Goal: Task Accomplishment & Management: Use online tool/utility

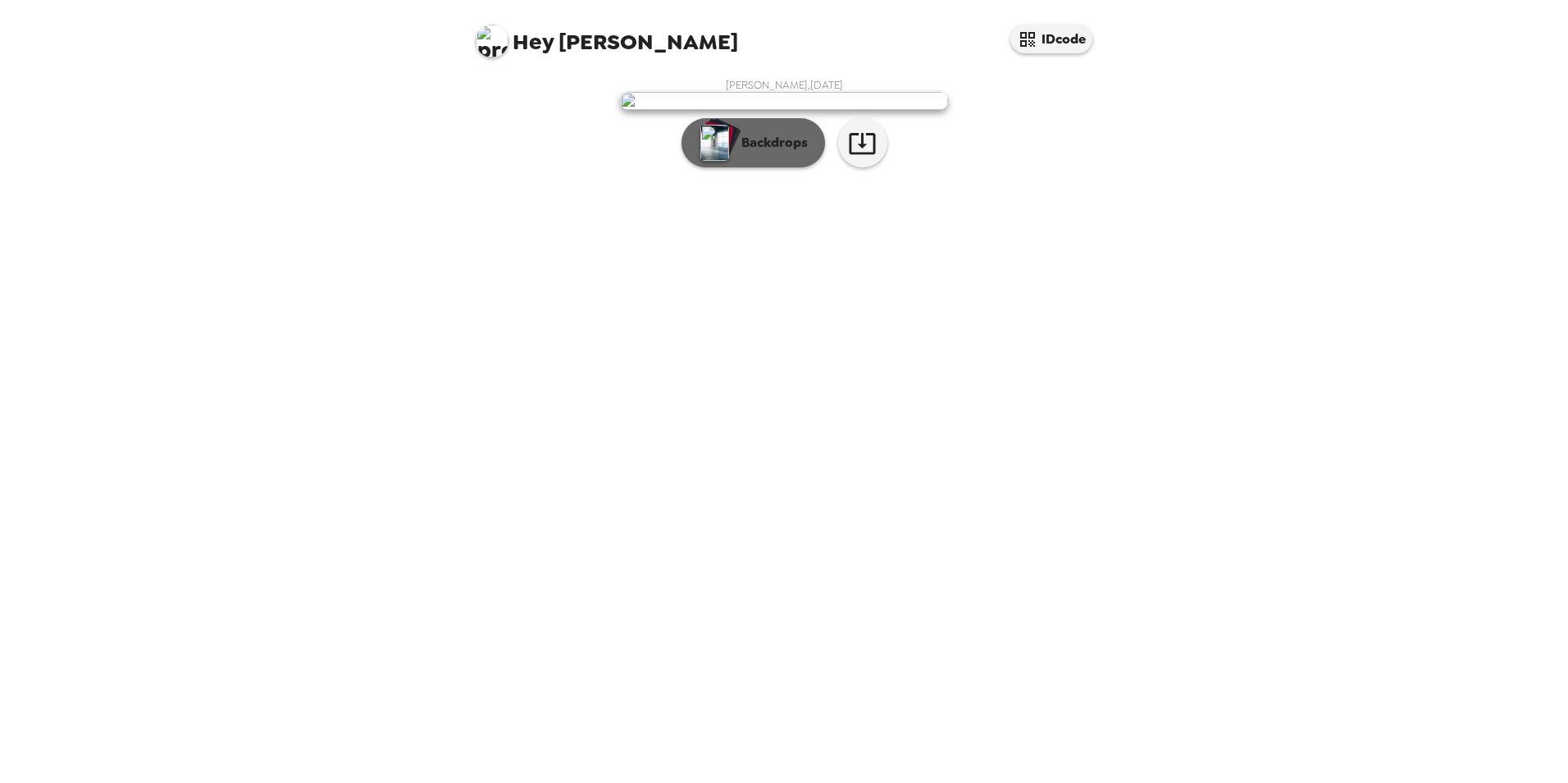
click at [791, 152] on p "Backdrops" at bounding box center [770, 143] width 74 height 19
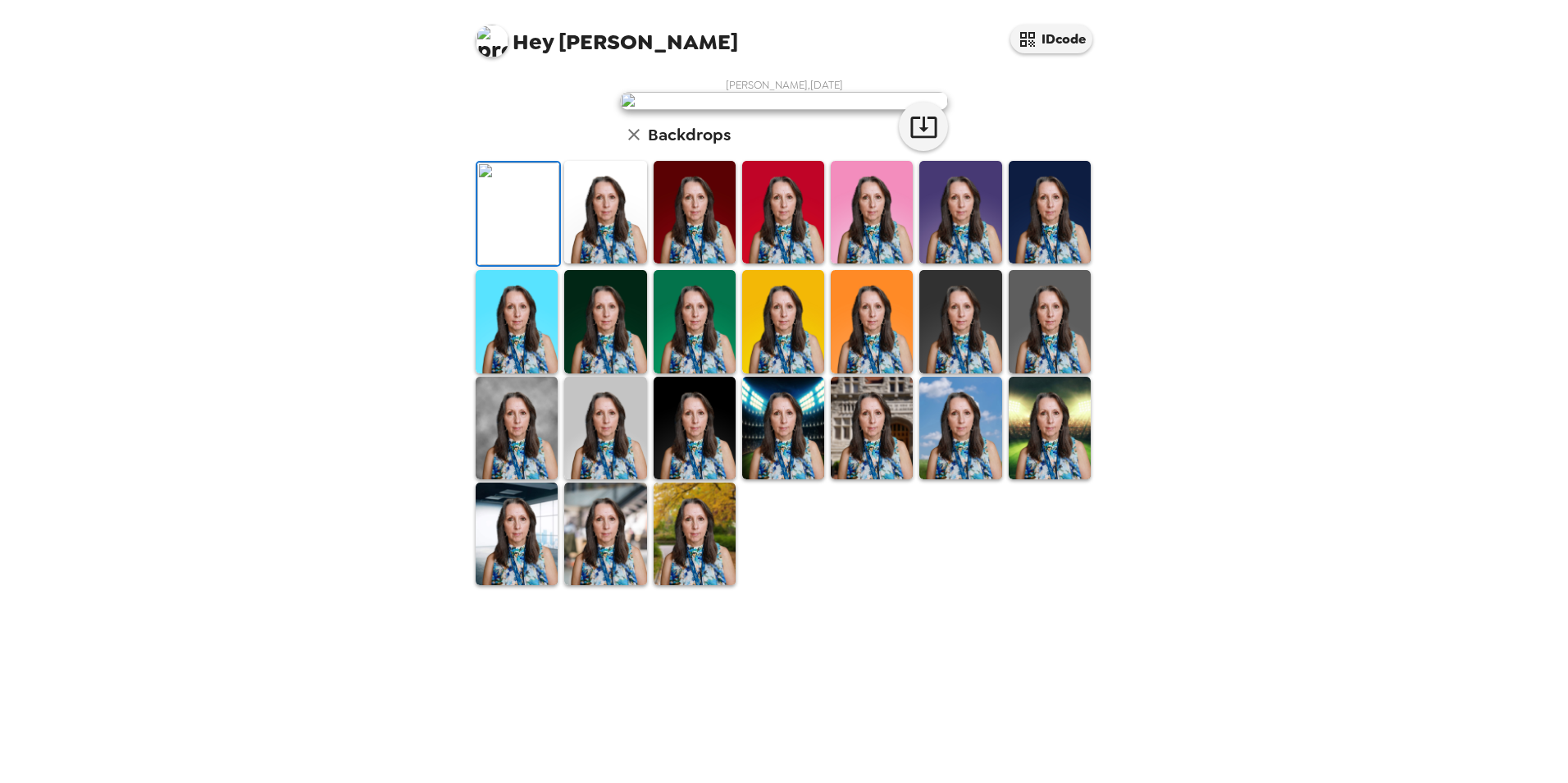
scroll to position [213, 0]
click at [689, 479] on img at bounding box center [694, 428] width 82 height 103
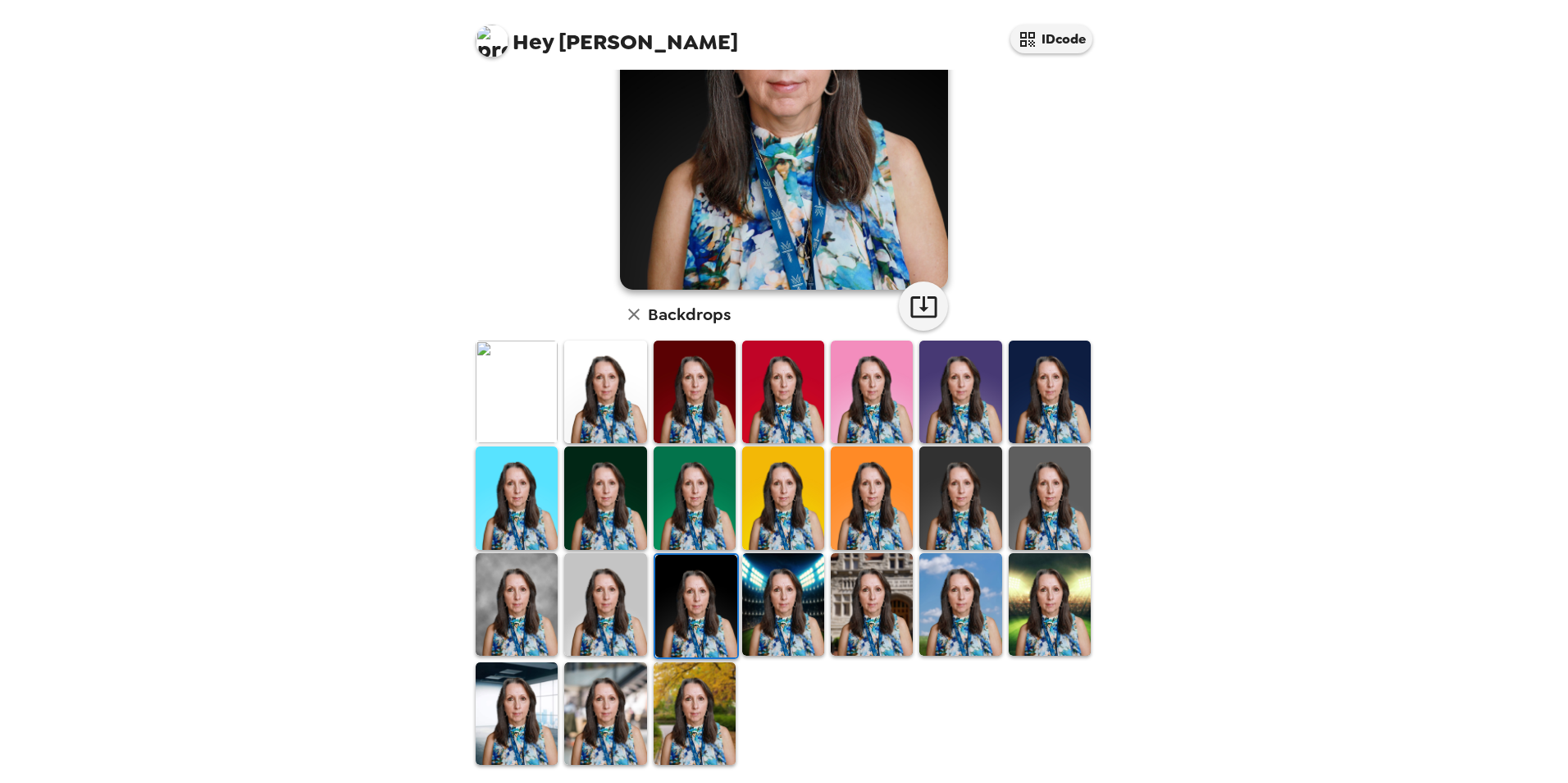
drag, startPoint x: 691, startPoint y: 708, endPoint x: 698, endPoint y: 686, distance: 23.1
click at [691, 708] on img at bounding box center [694, 714] width 82 height 103
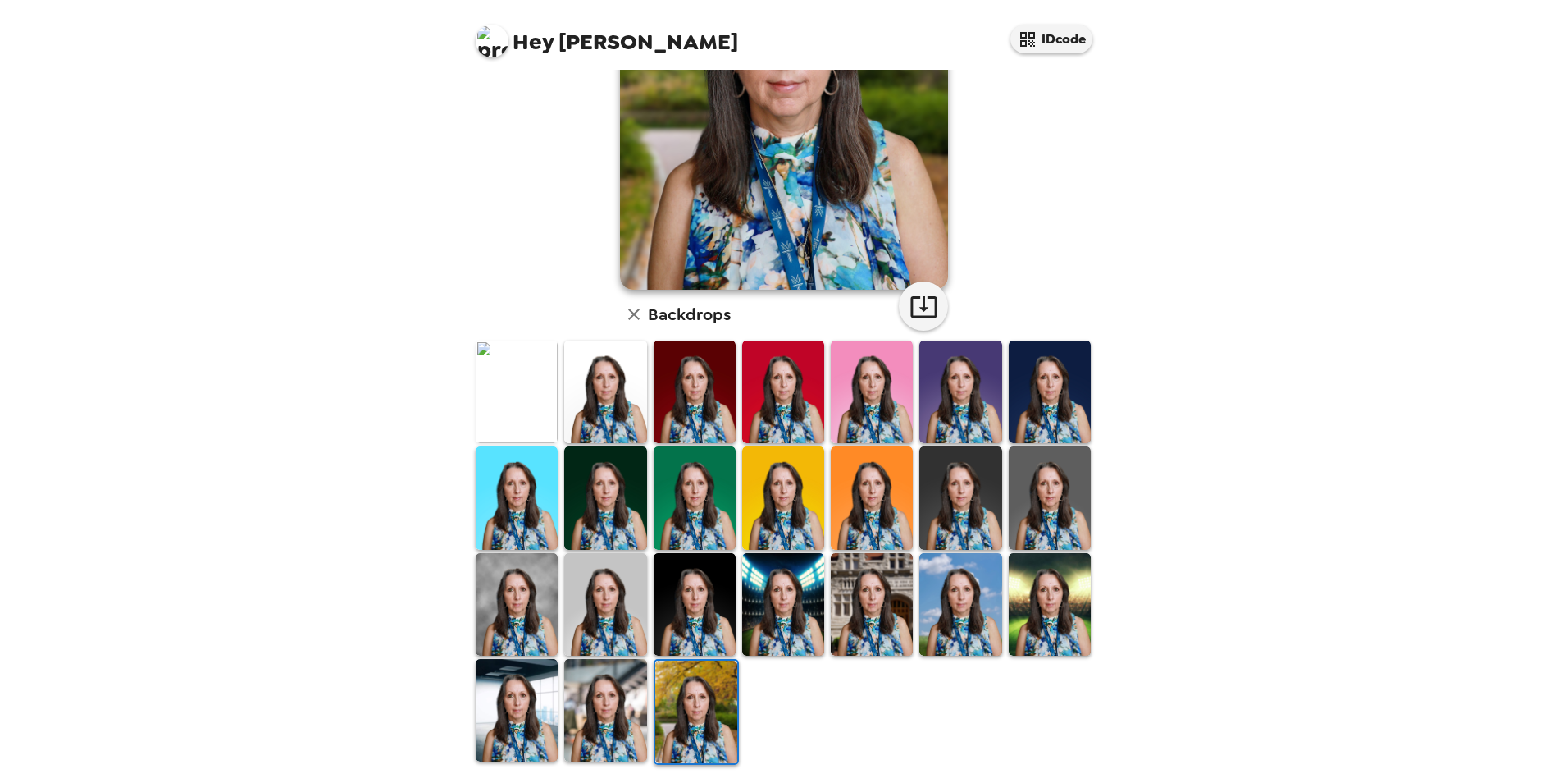
click at [701, 616] on img at bounding box center [694, 604] width 82 height 103
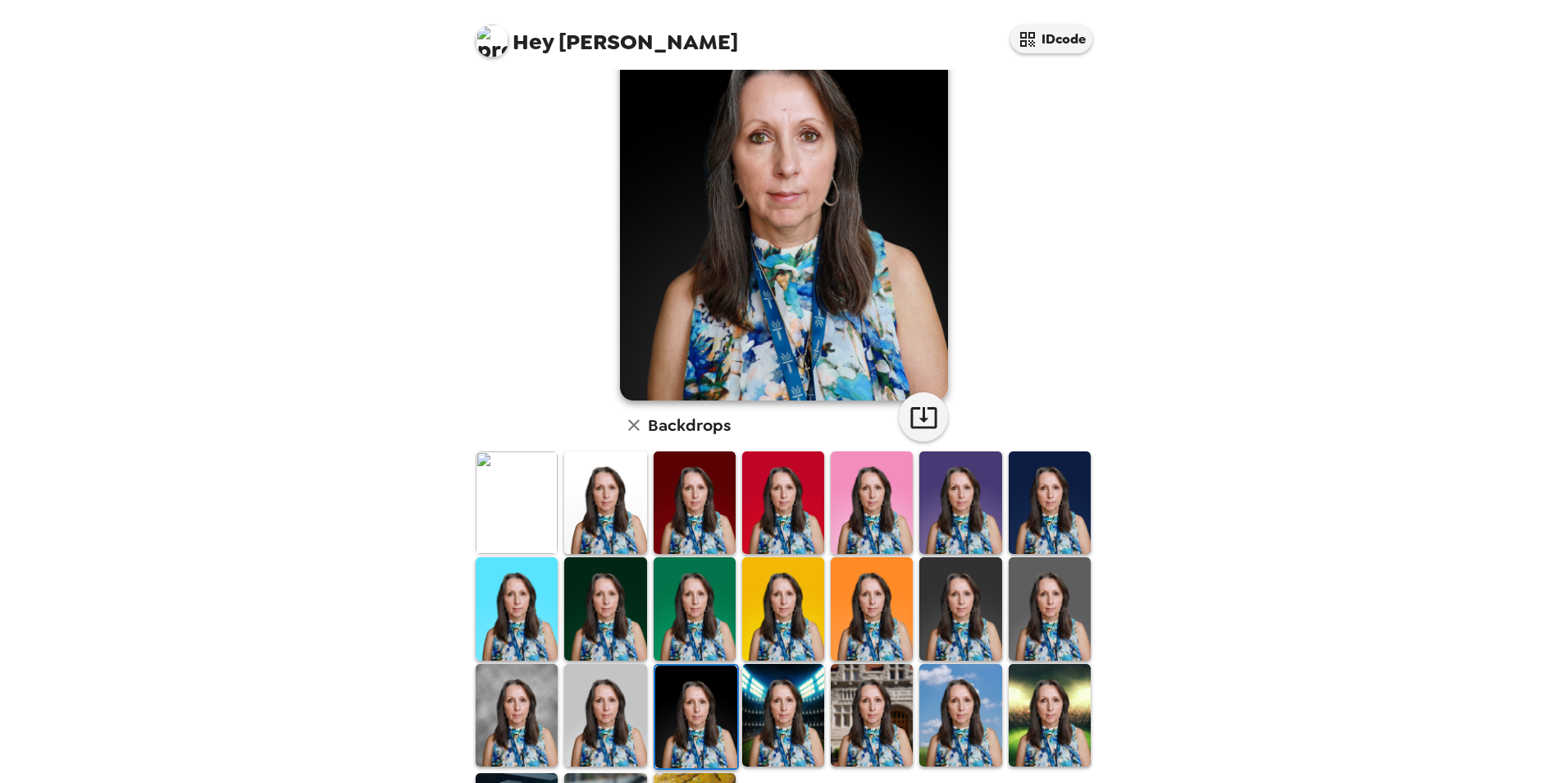
scroll to position [0, 0]
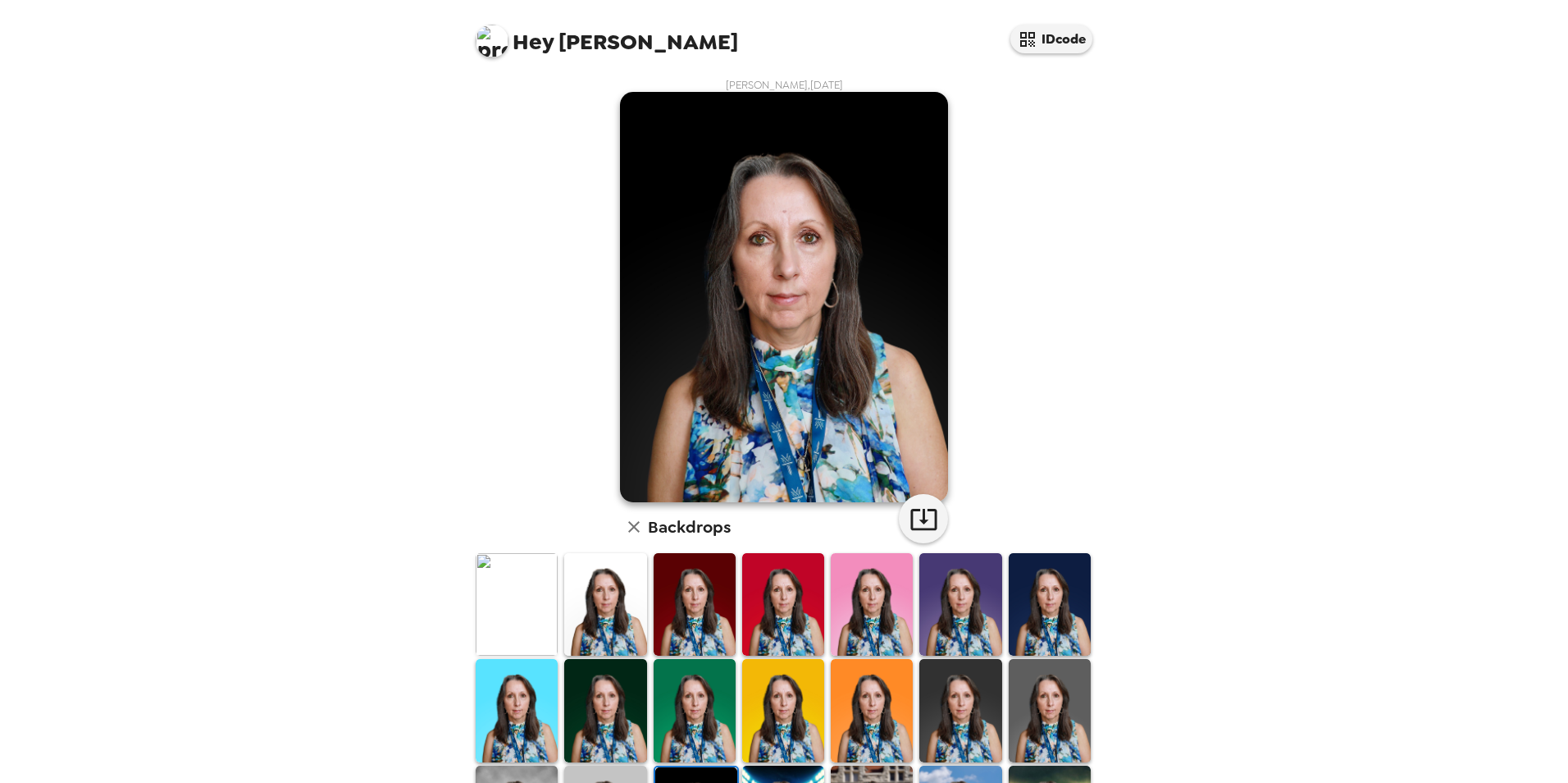
click at [678, 619] on img at bounding box center [694, 604] width 82 height 103
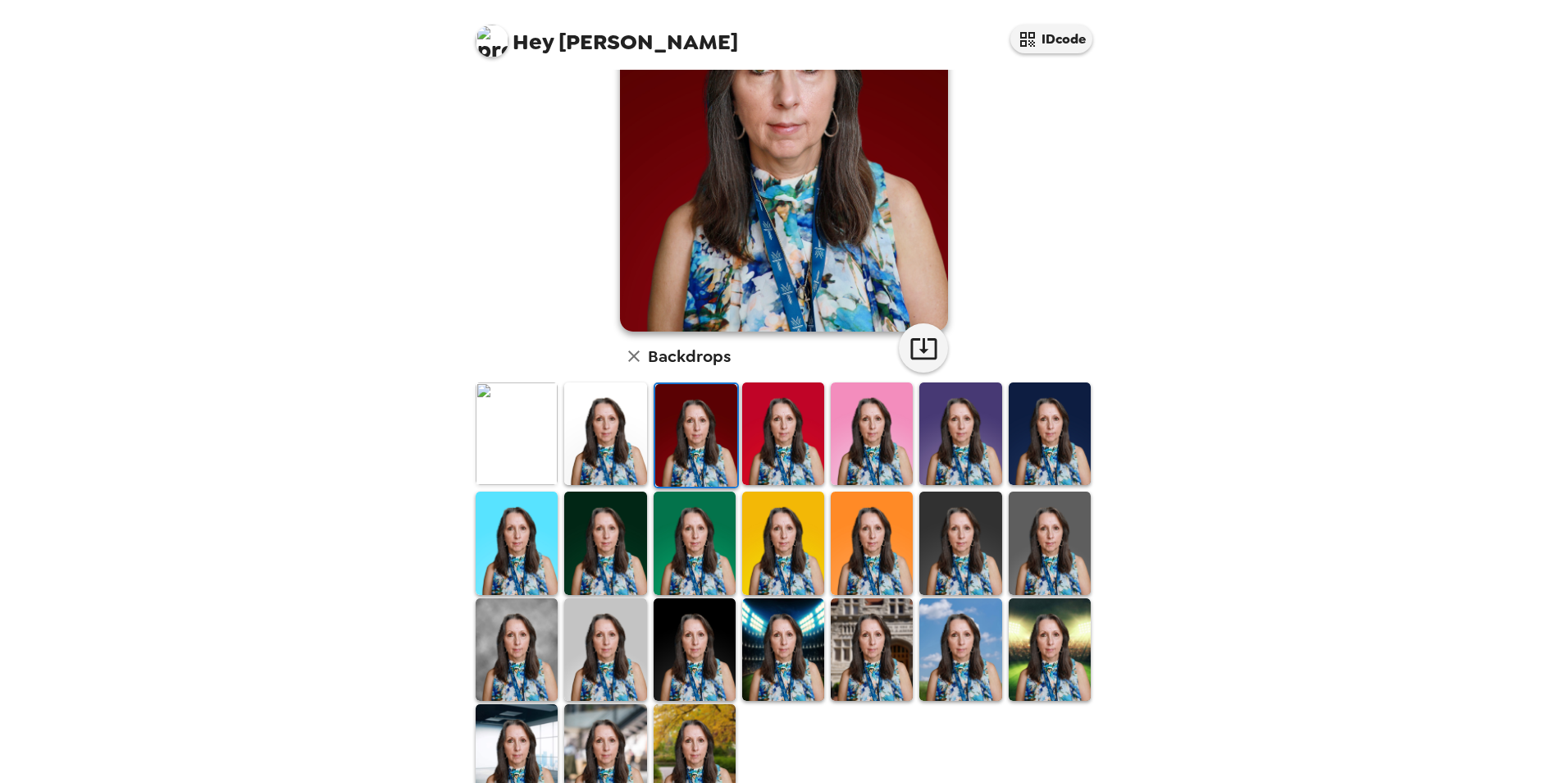
scroll to position [213, 0]
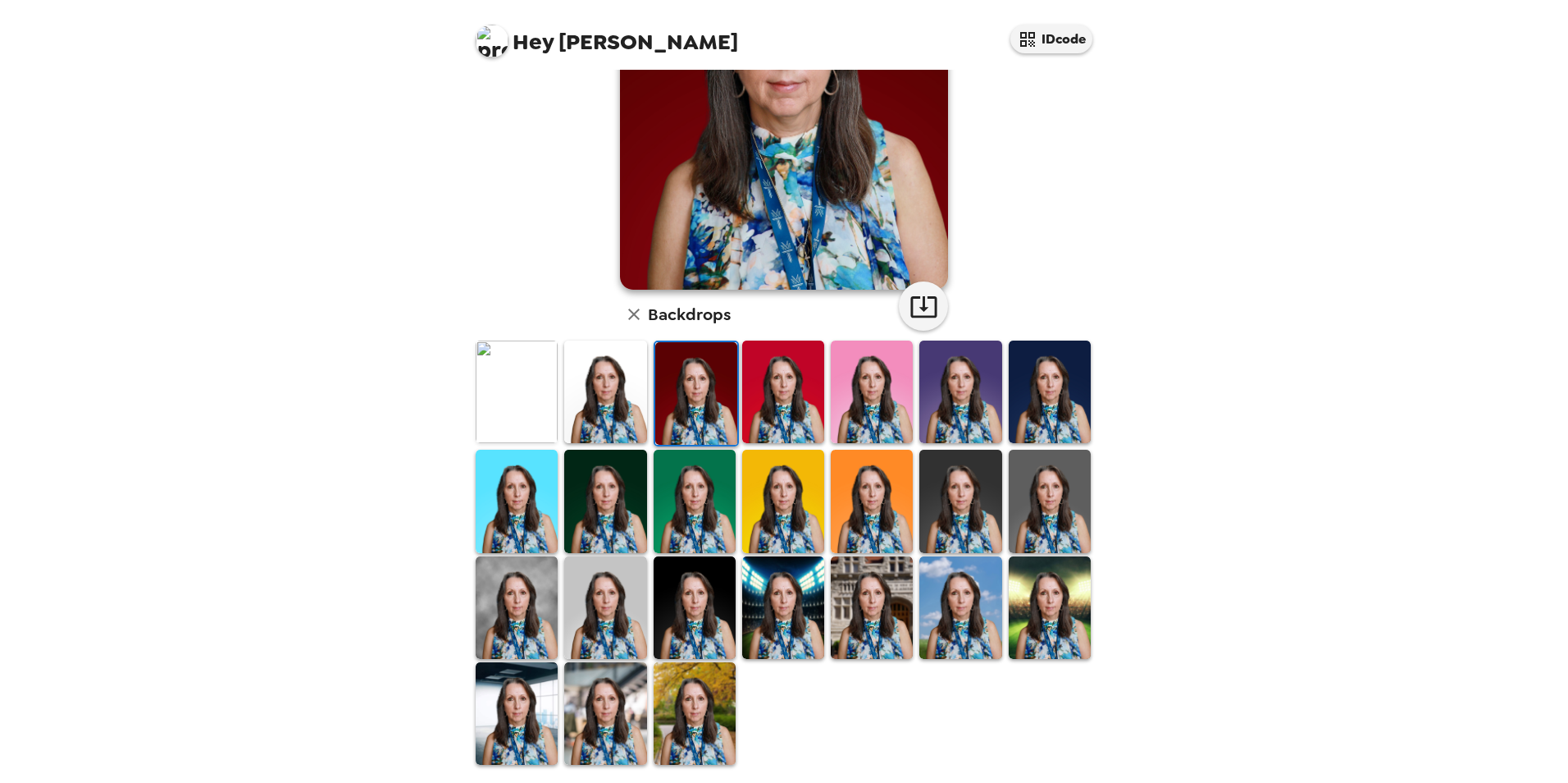
click at [919, 500] on img at bounding box center [960, 501] width 82 height 103
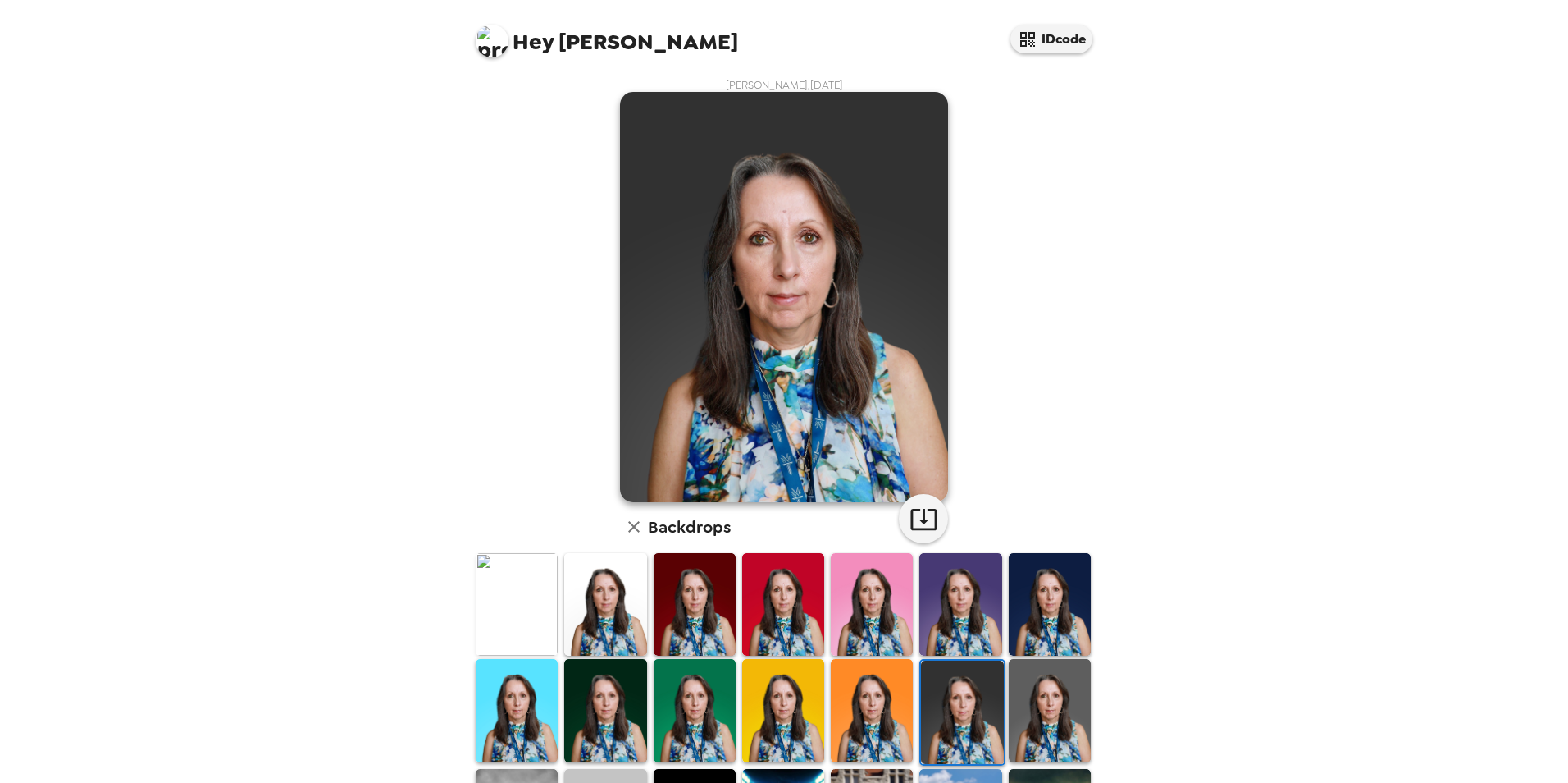
click at [1068, 575] on img at bounding box center [1049, 604] width 82 height 103
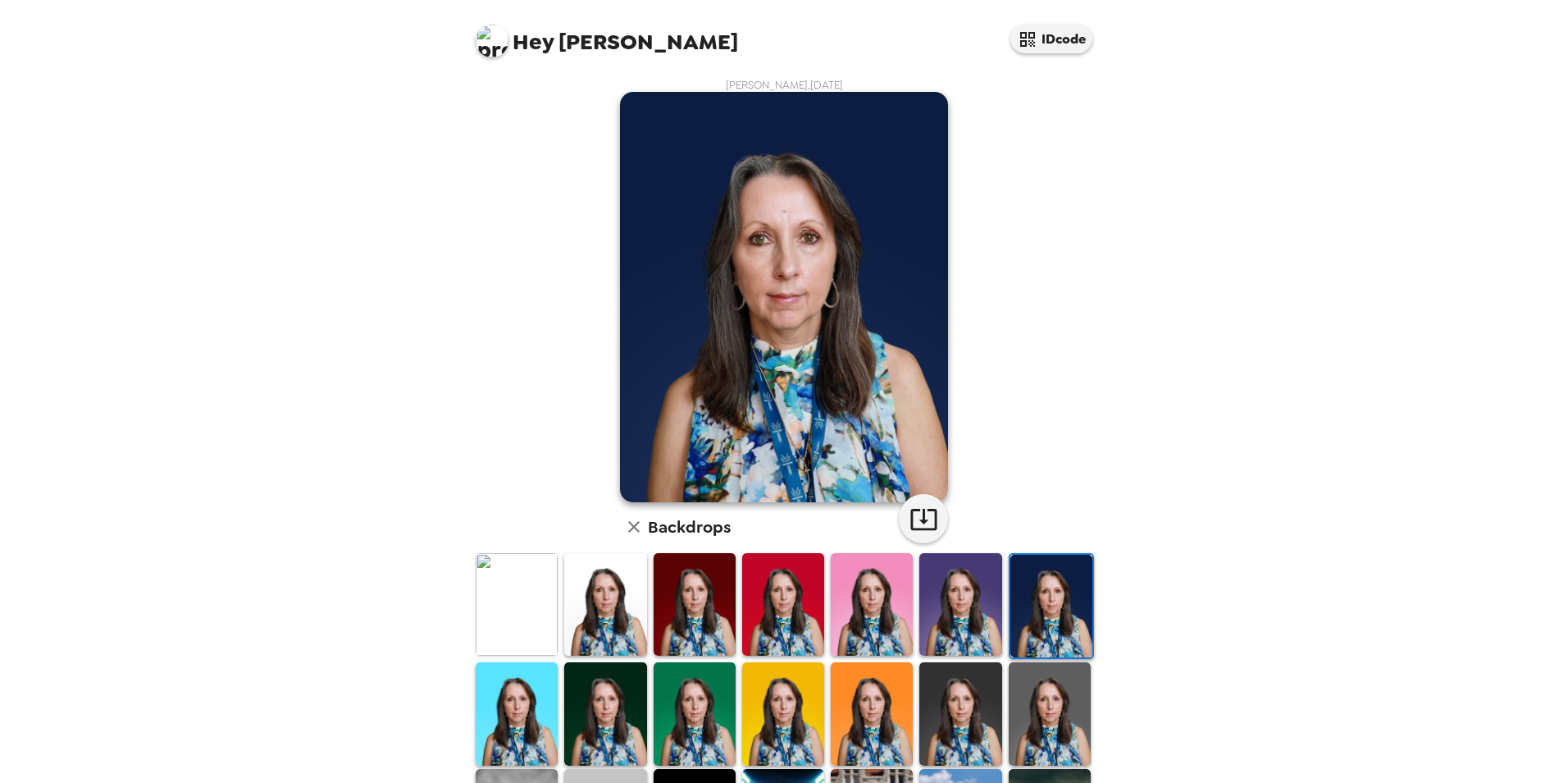
click at [1035, 696] on img at bounding box center [1049, 714] width 82 height 103
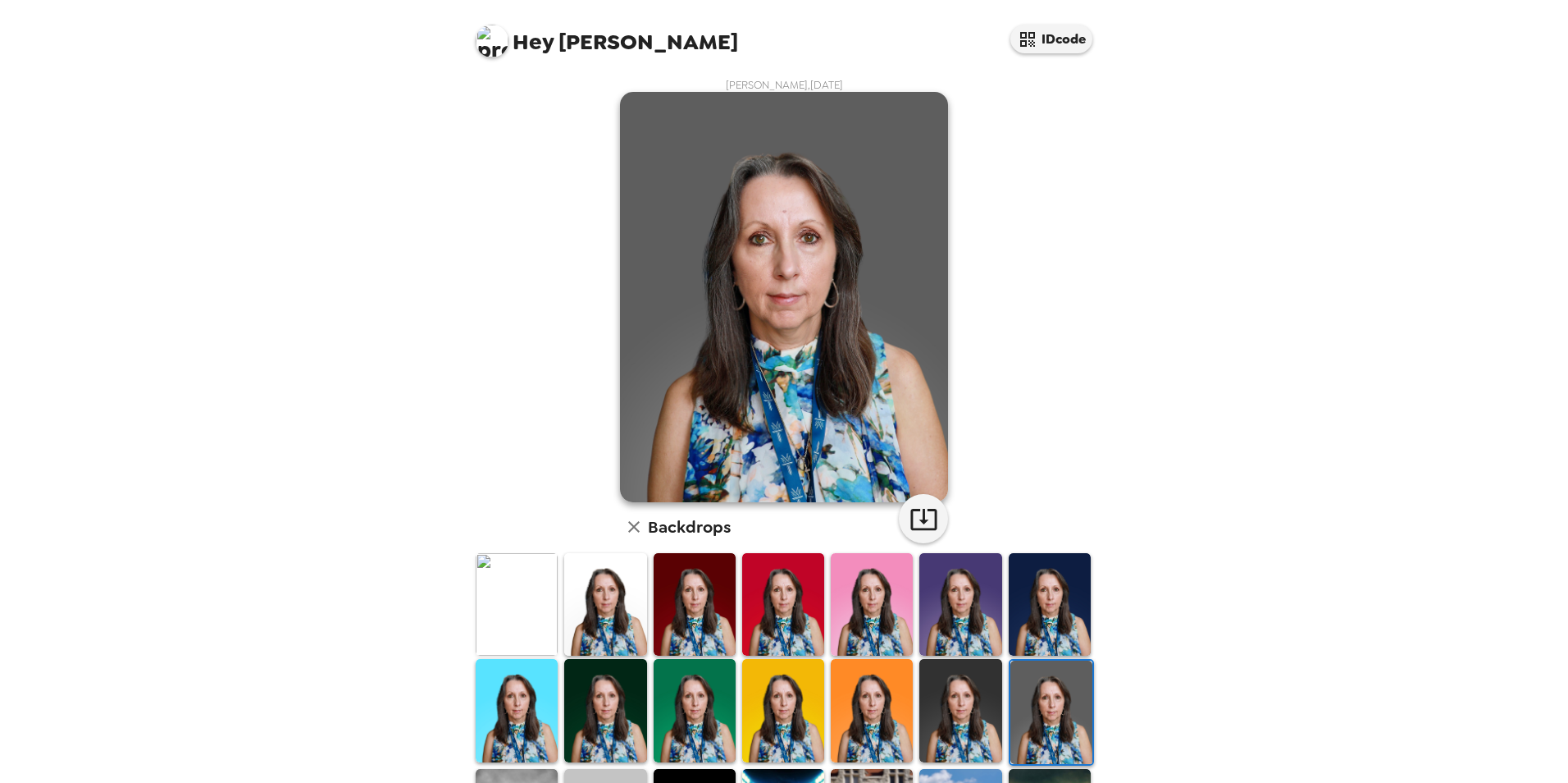
scroll to position [213, 0]
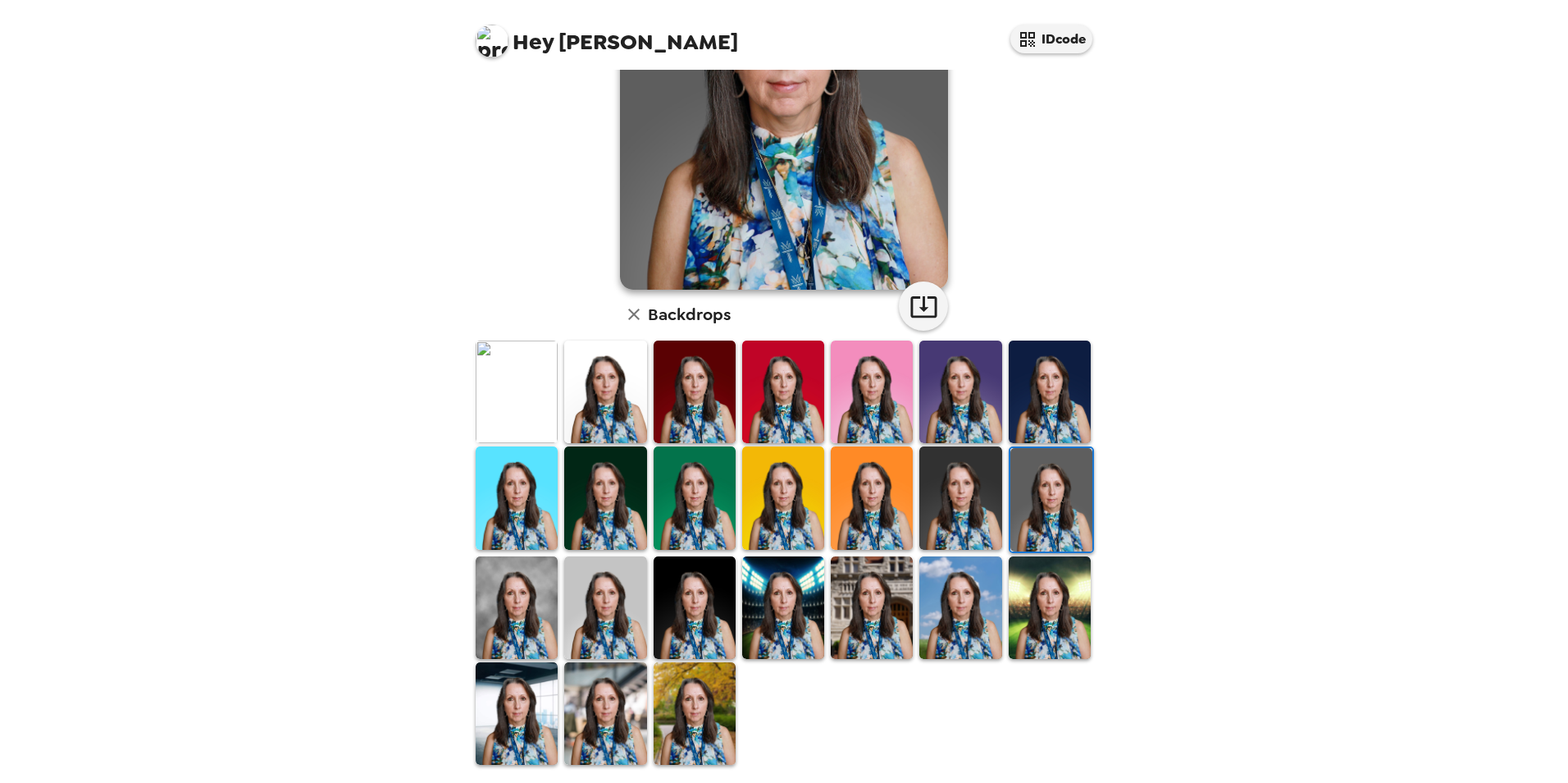
click at [944, 606] on img at bounding box center [960, 608] width 82 height 103
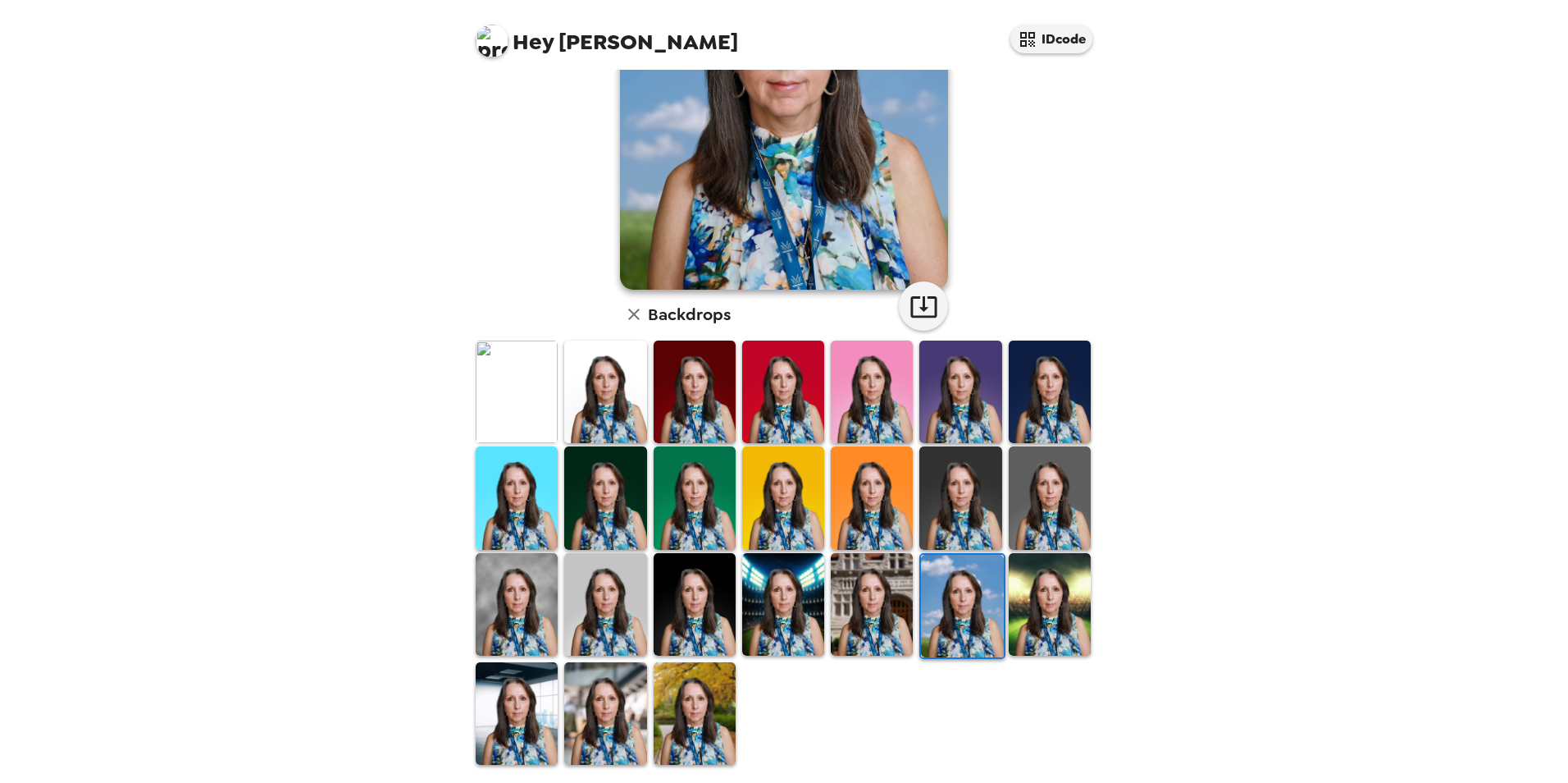
click at [949, 396] on img at bounding box center [960, 392] width 82 height 103
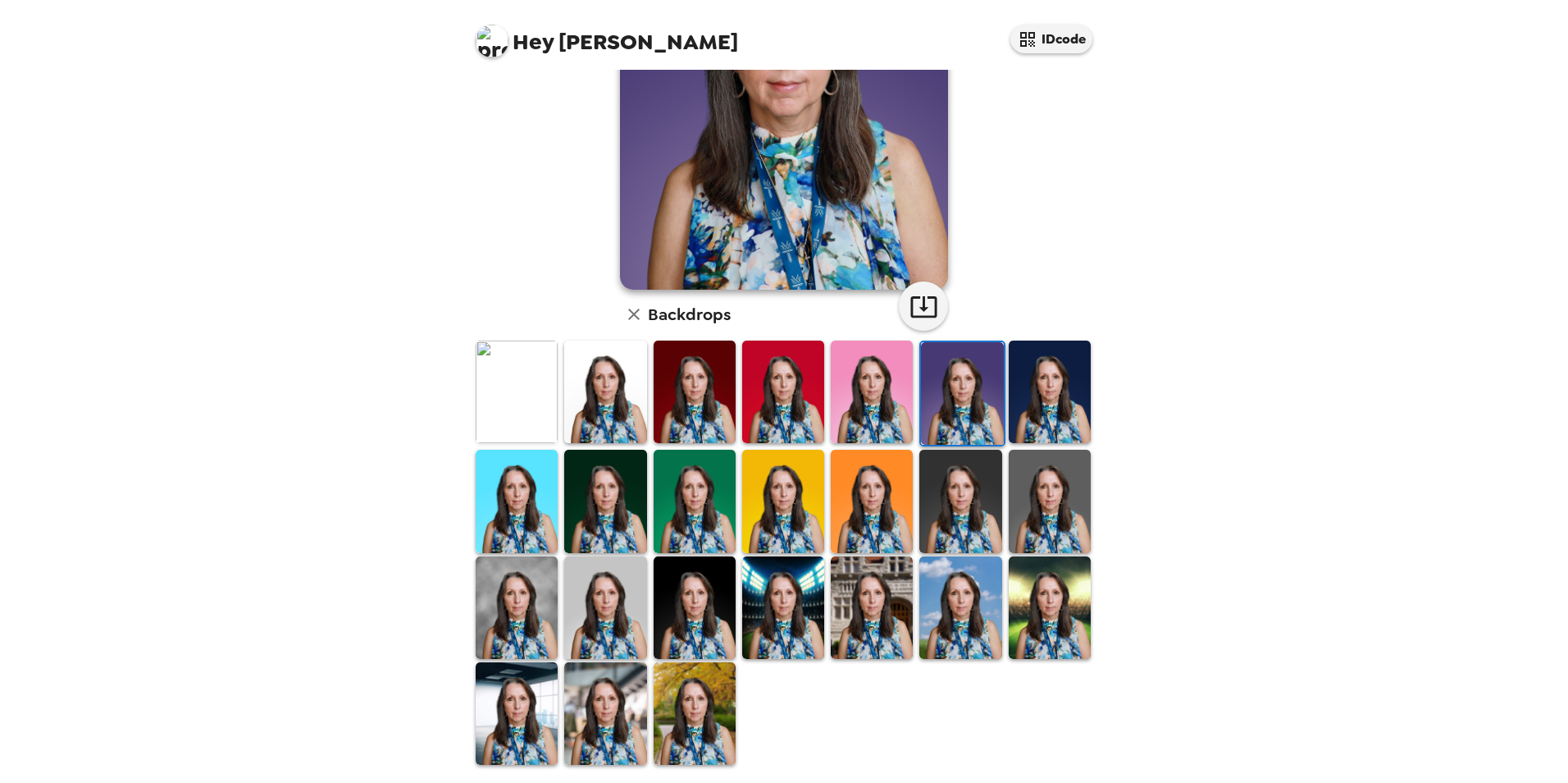
click at [768, 601] on img at bounding box center [783, 608] width 82 height 103
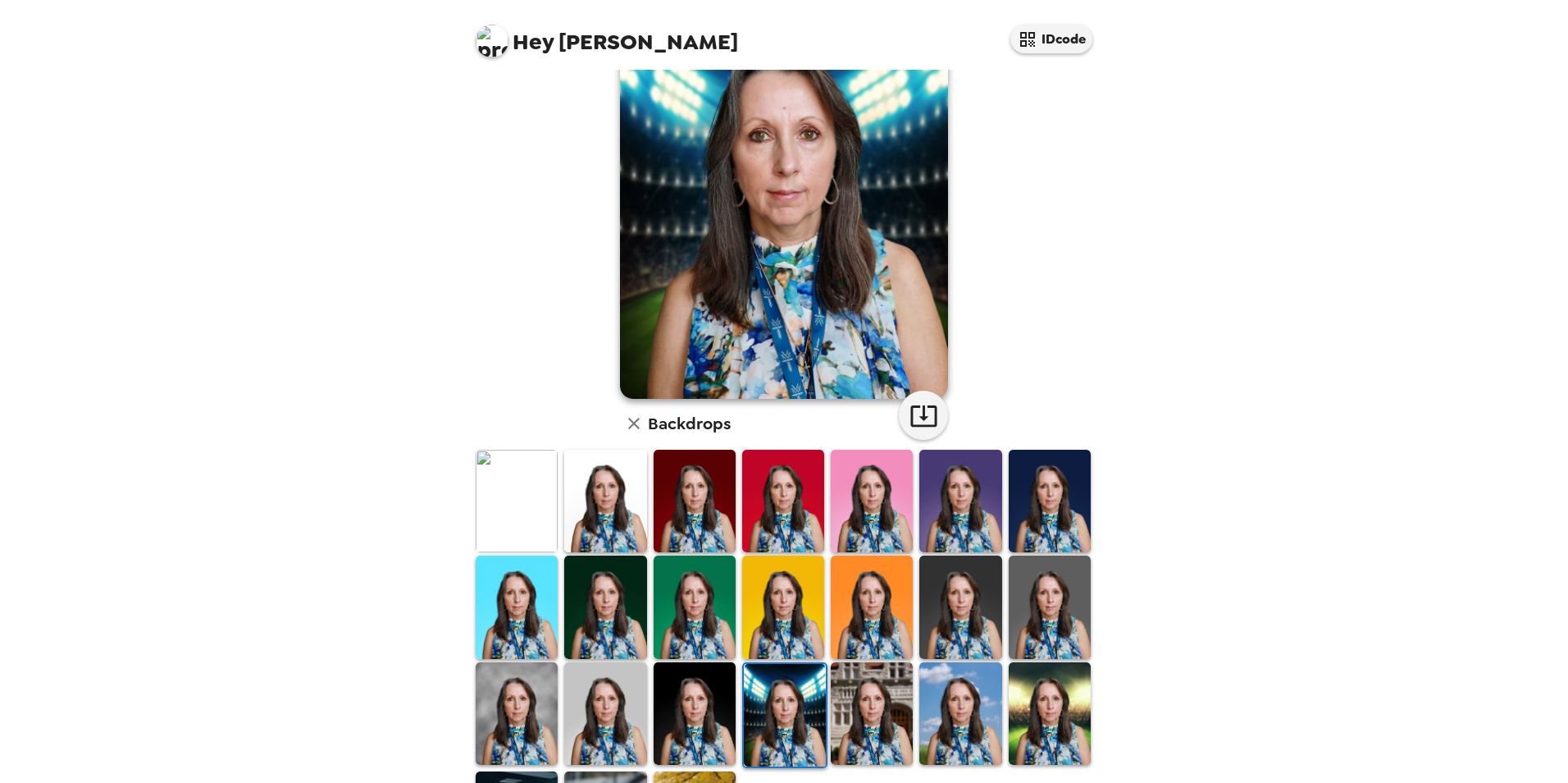
scroll to position [0, 0]
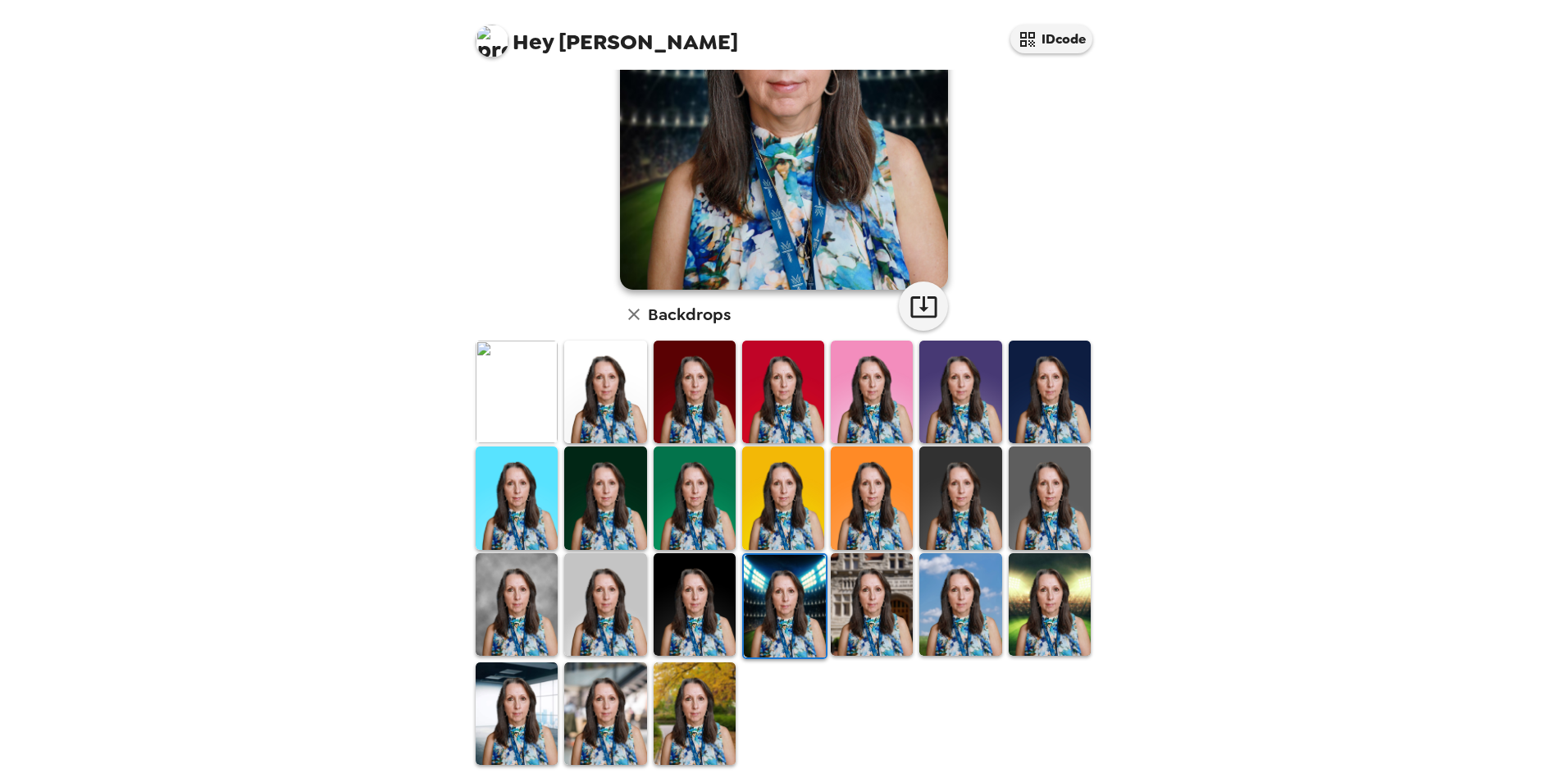
click at [962, 627] on img at bounding box center [960, 604] width 82 height 103
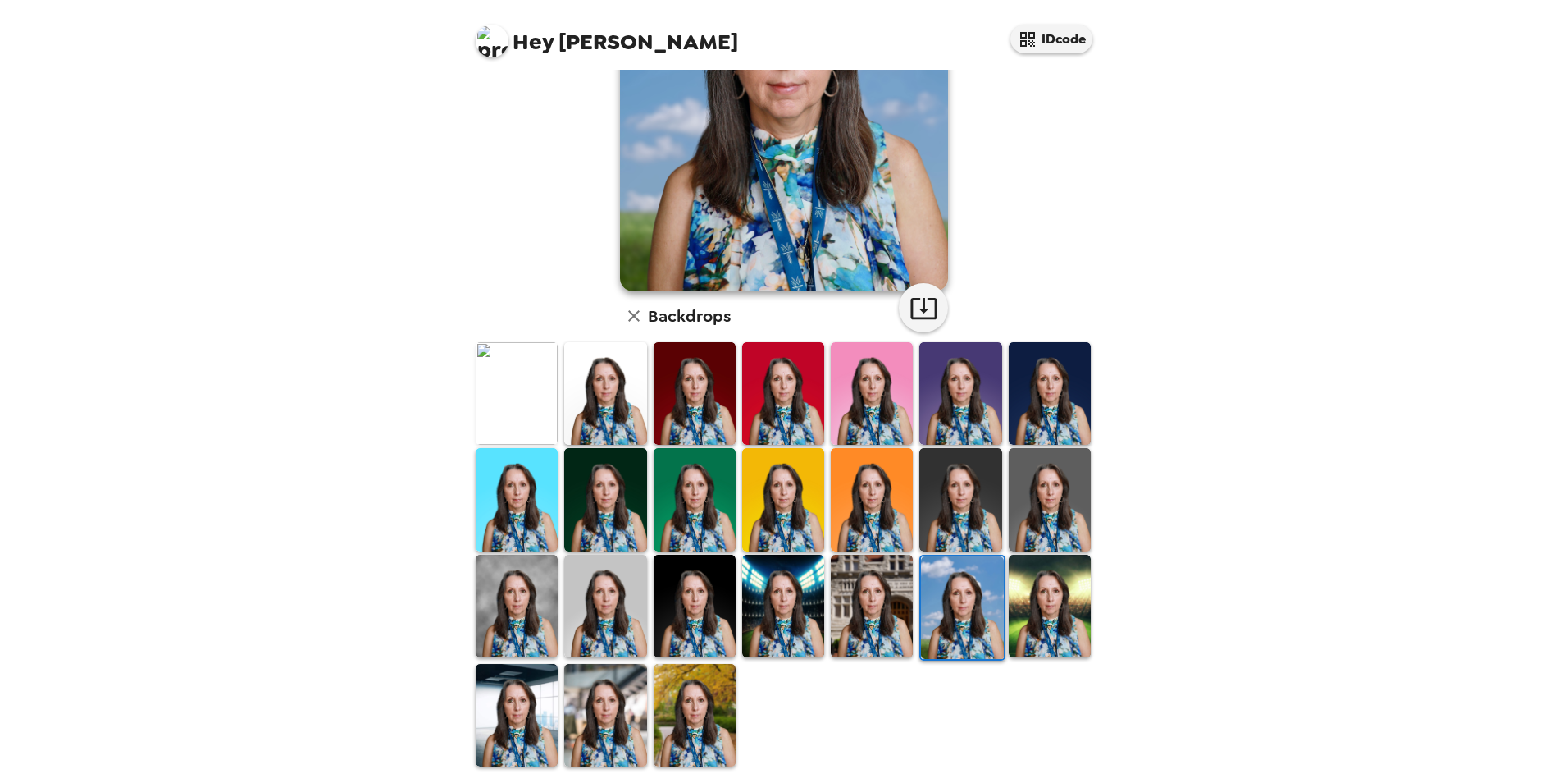
scroll to position [213, 0]
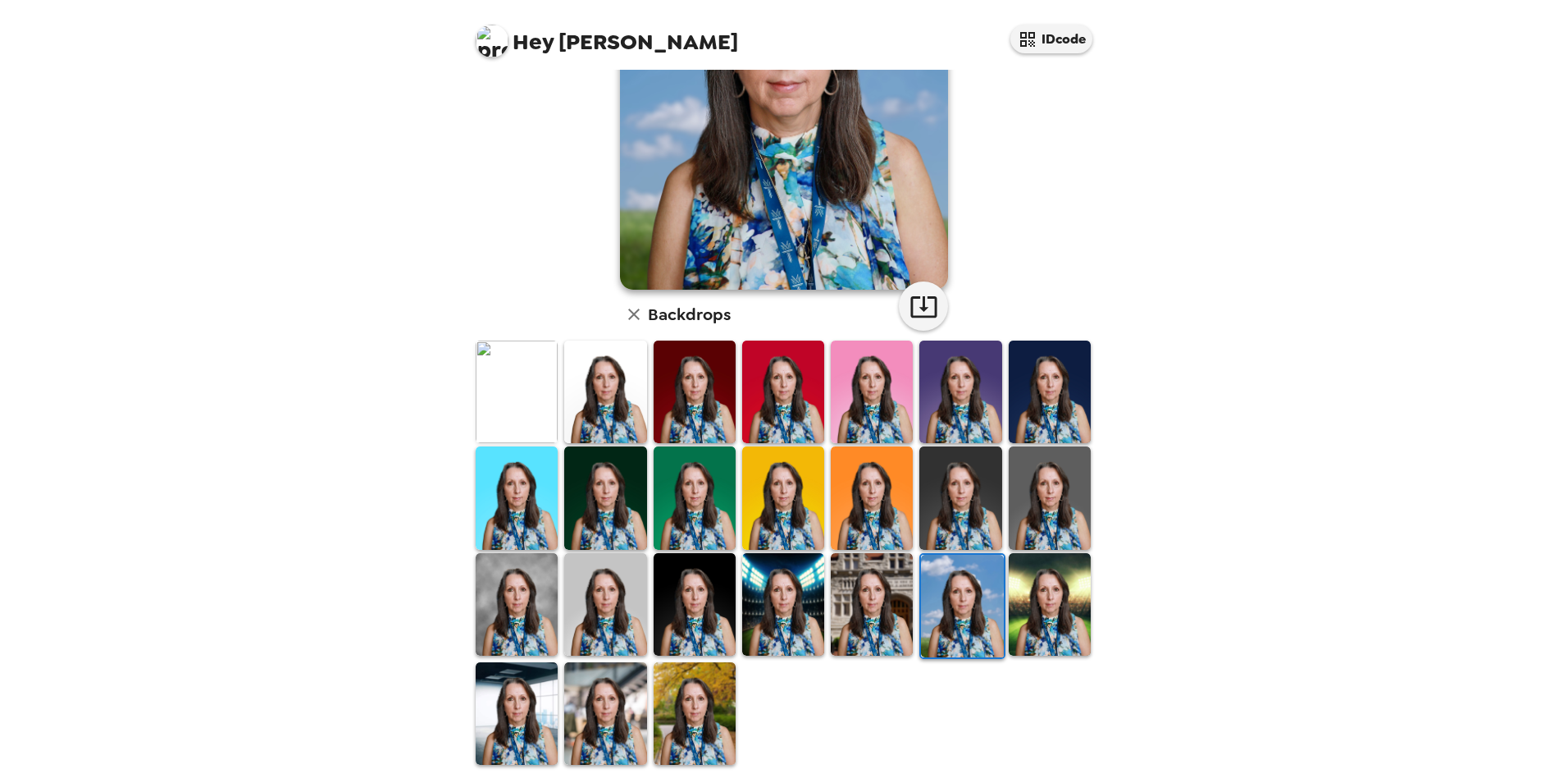
click at [889, 616] on img at bounding box center [871, 604] width 82 height 103
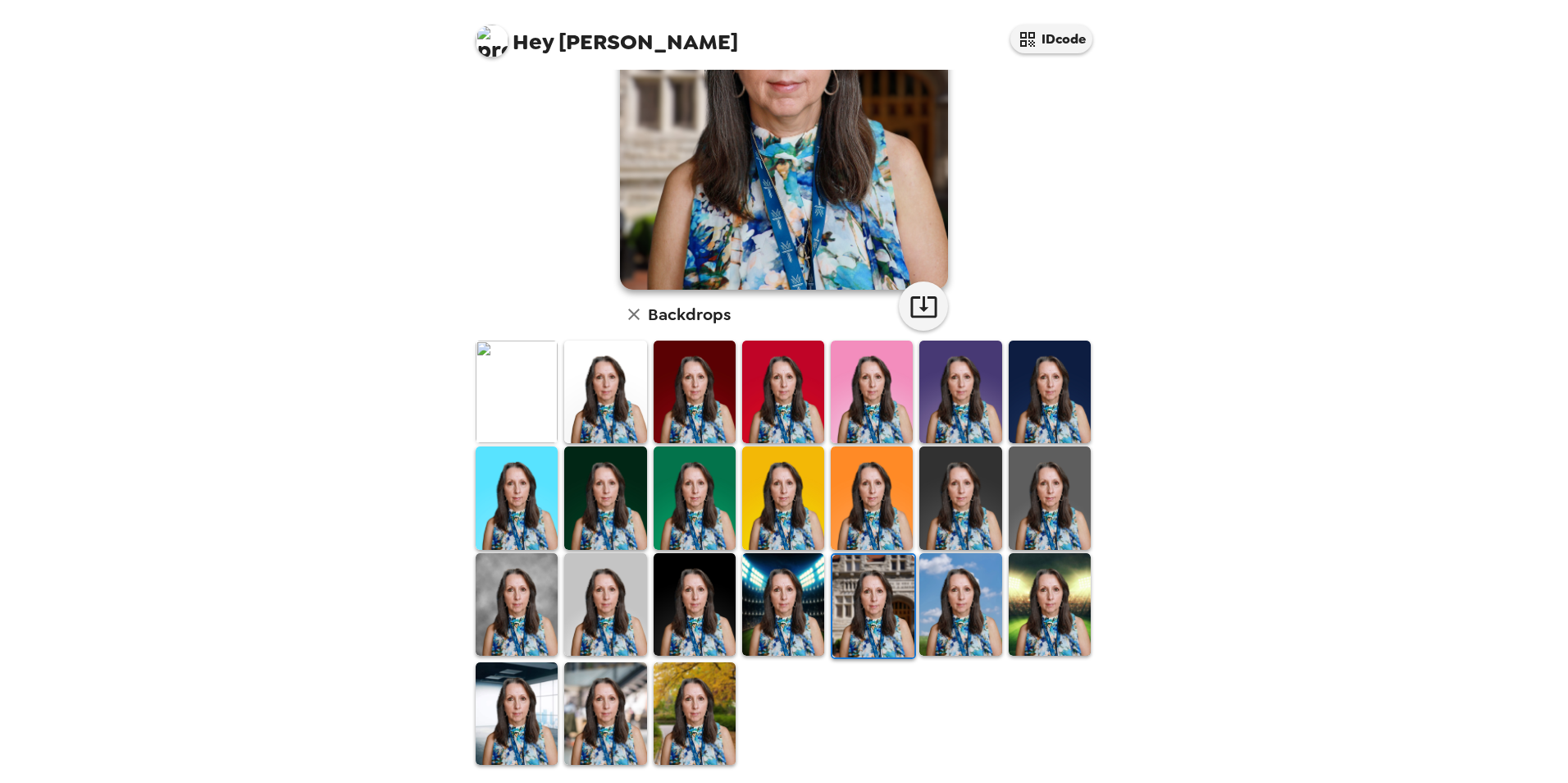
click at [502, 705] on img at bounding box center [516, 714] width 82 height 103
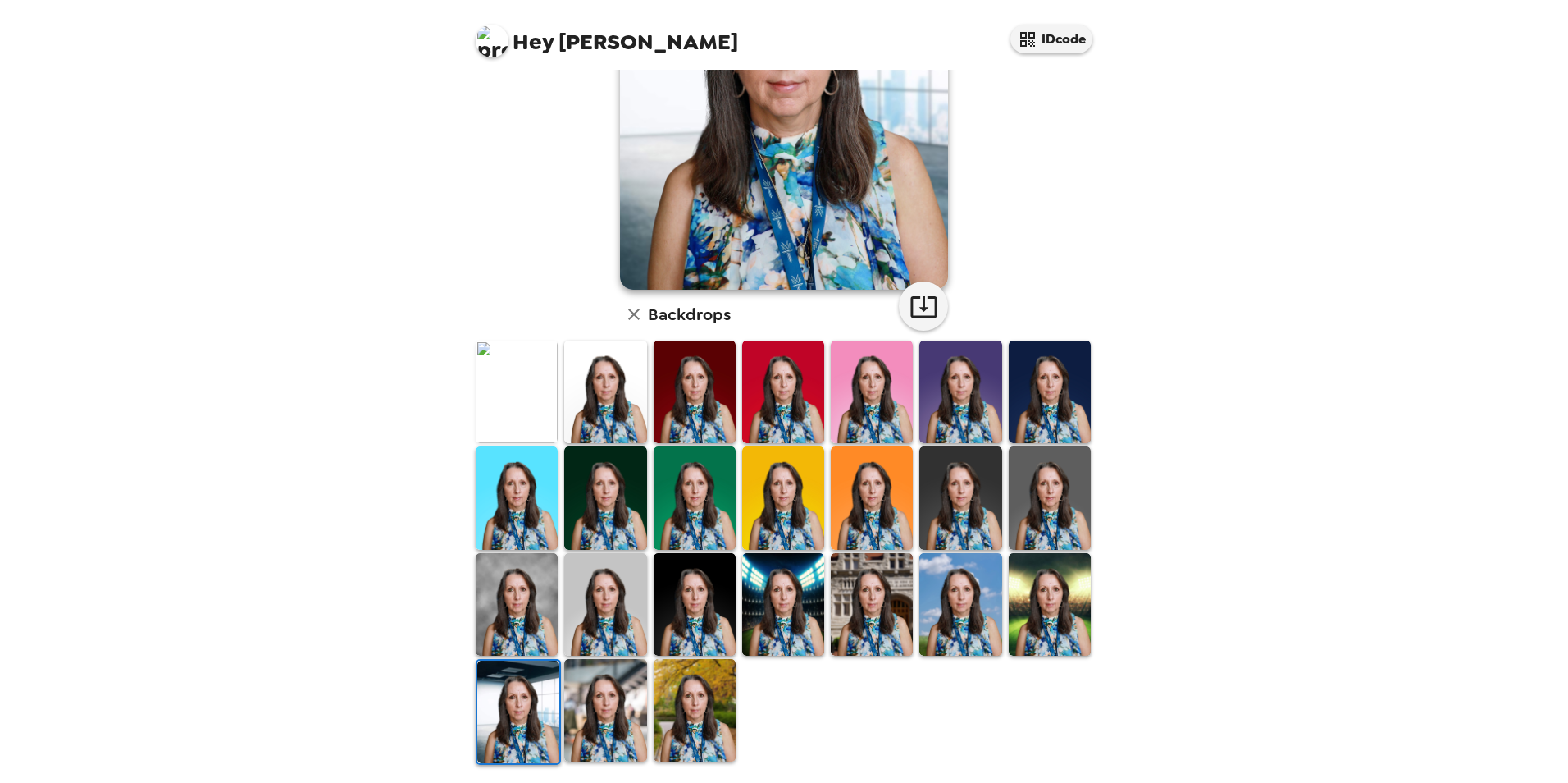
click at [609, 520] on img at bounding box center [605, 498] width 82 height 103
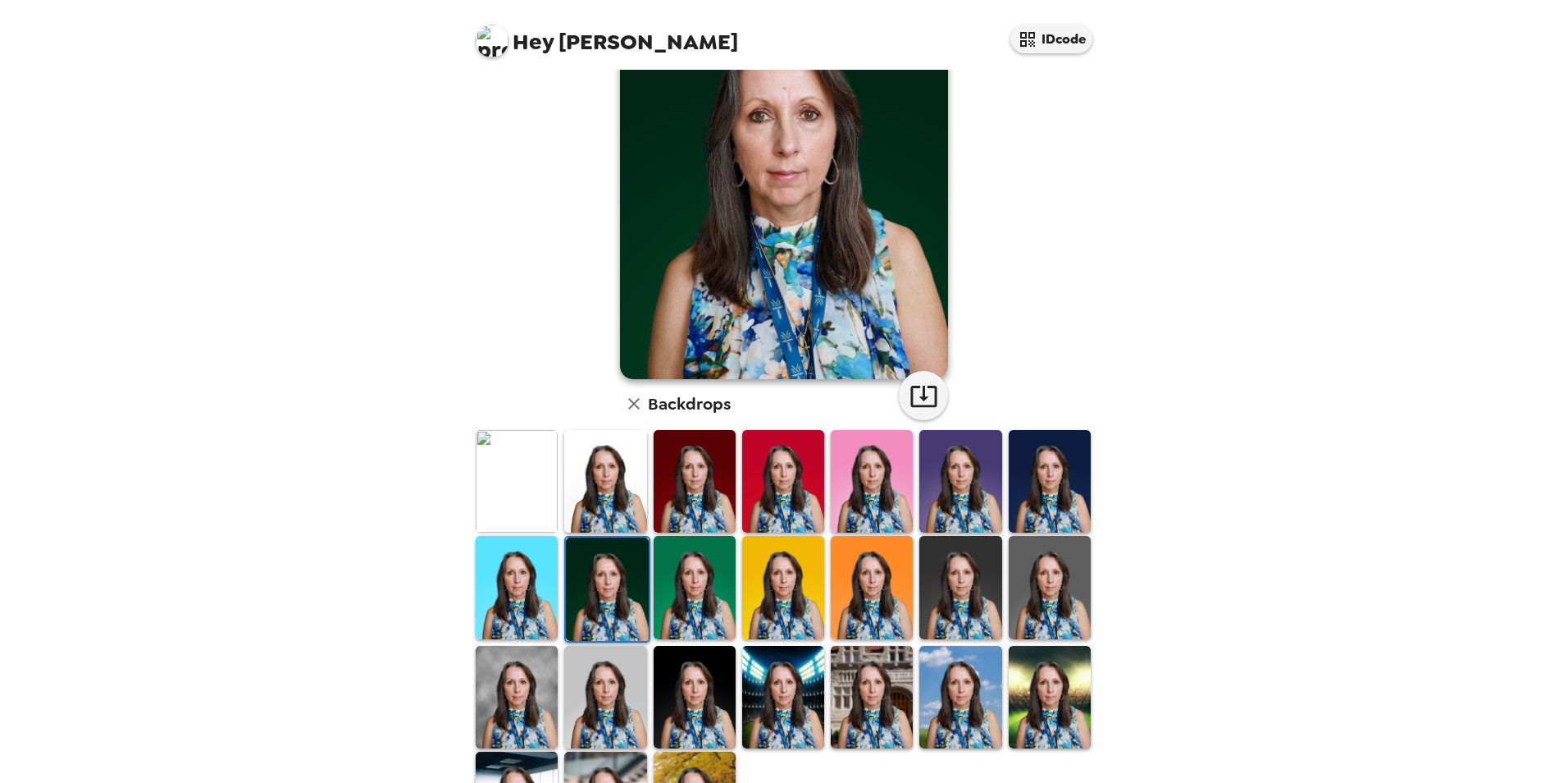
scroll to position [164, 0]
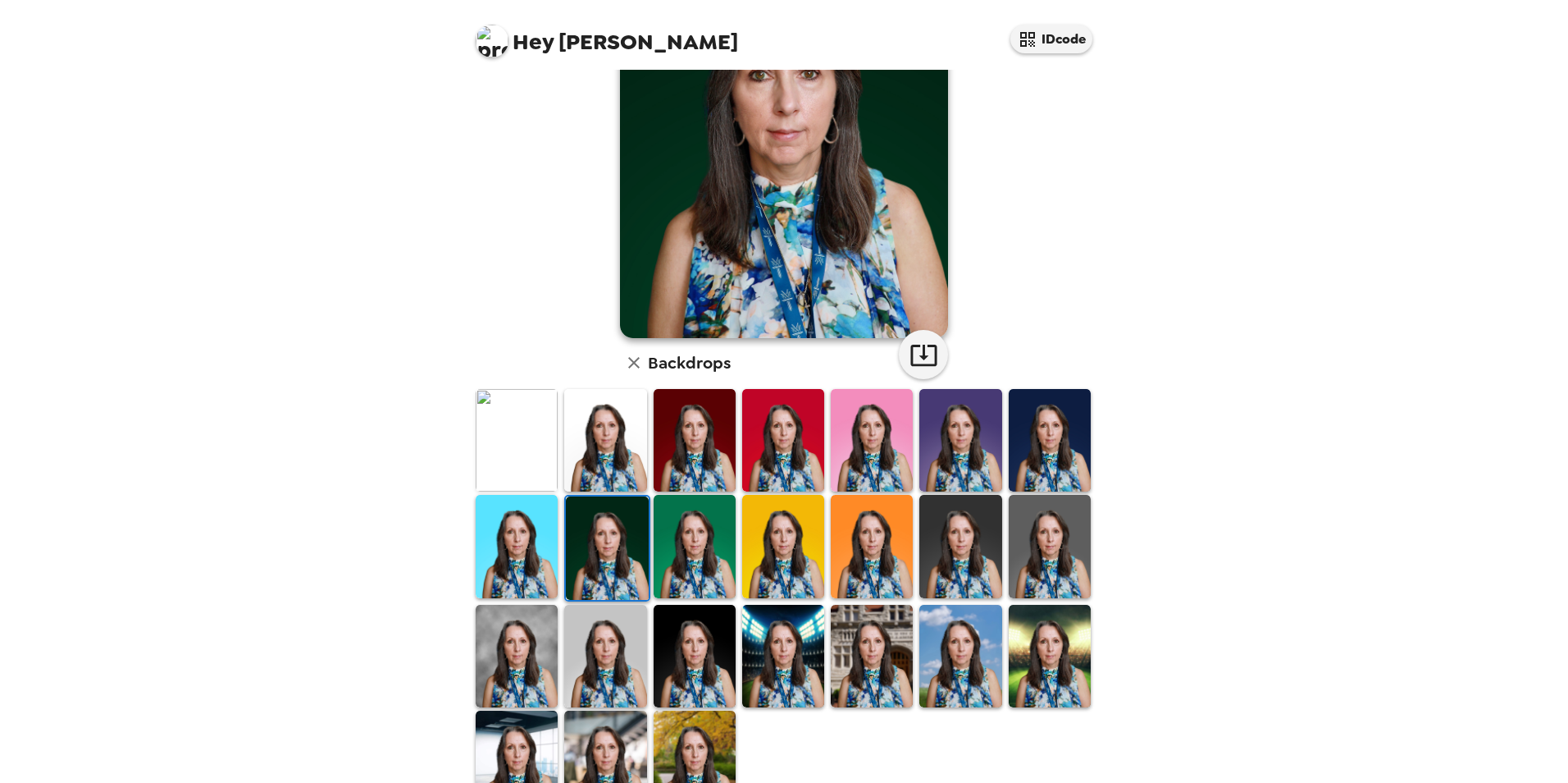
click at [707, 663] on img at bounding box center [694, 656] width 82 height 103
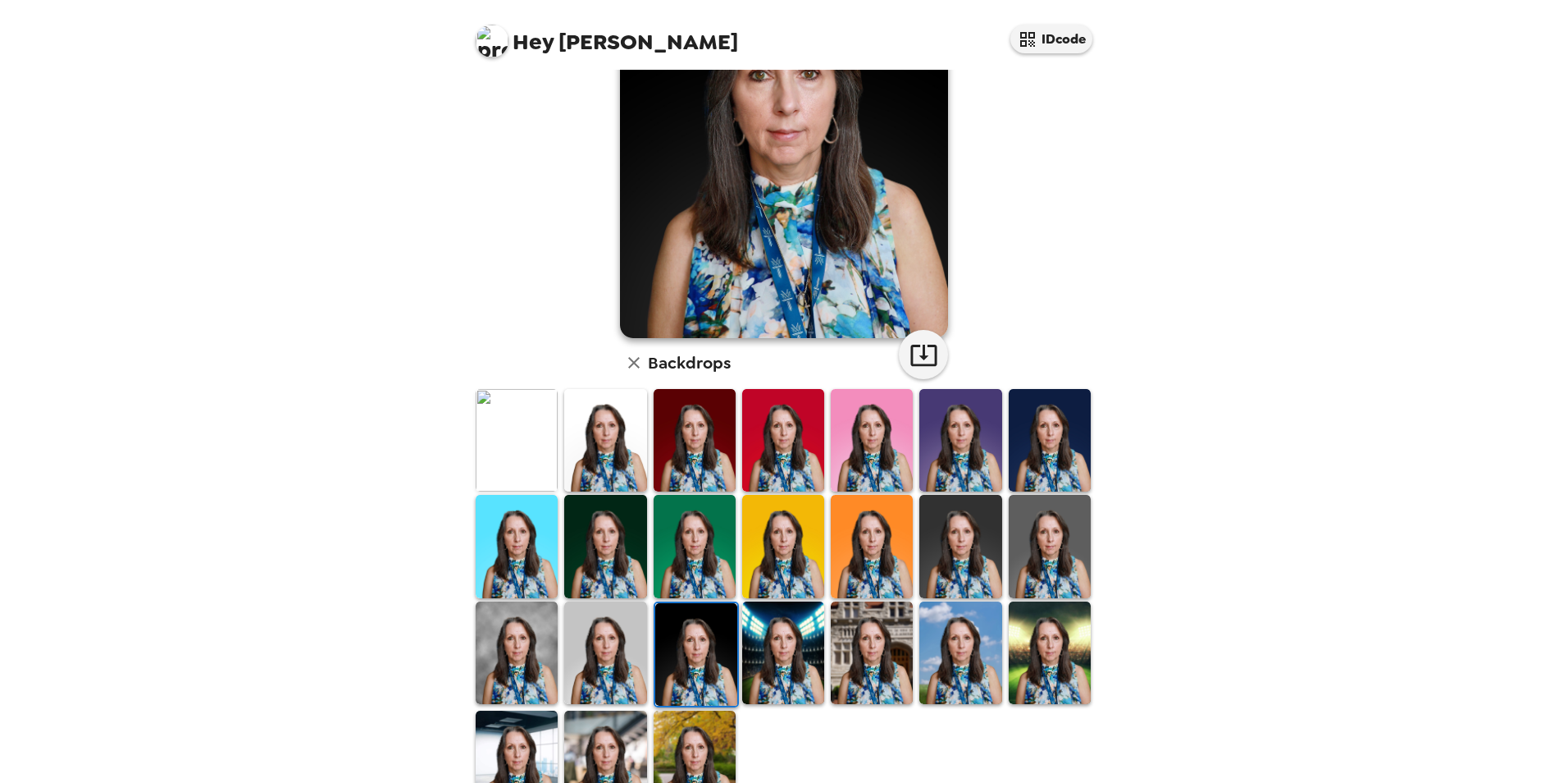
scroll to position [0, 0]
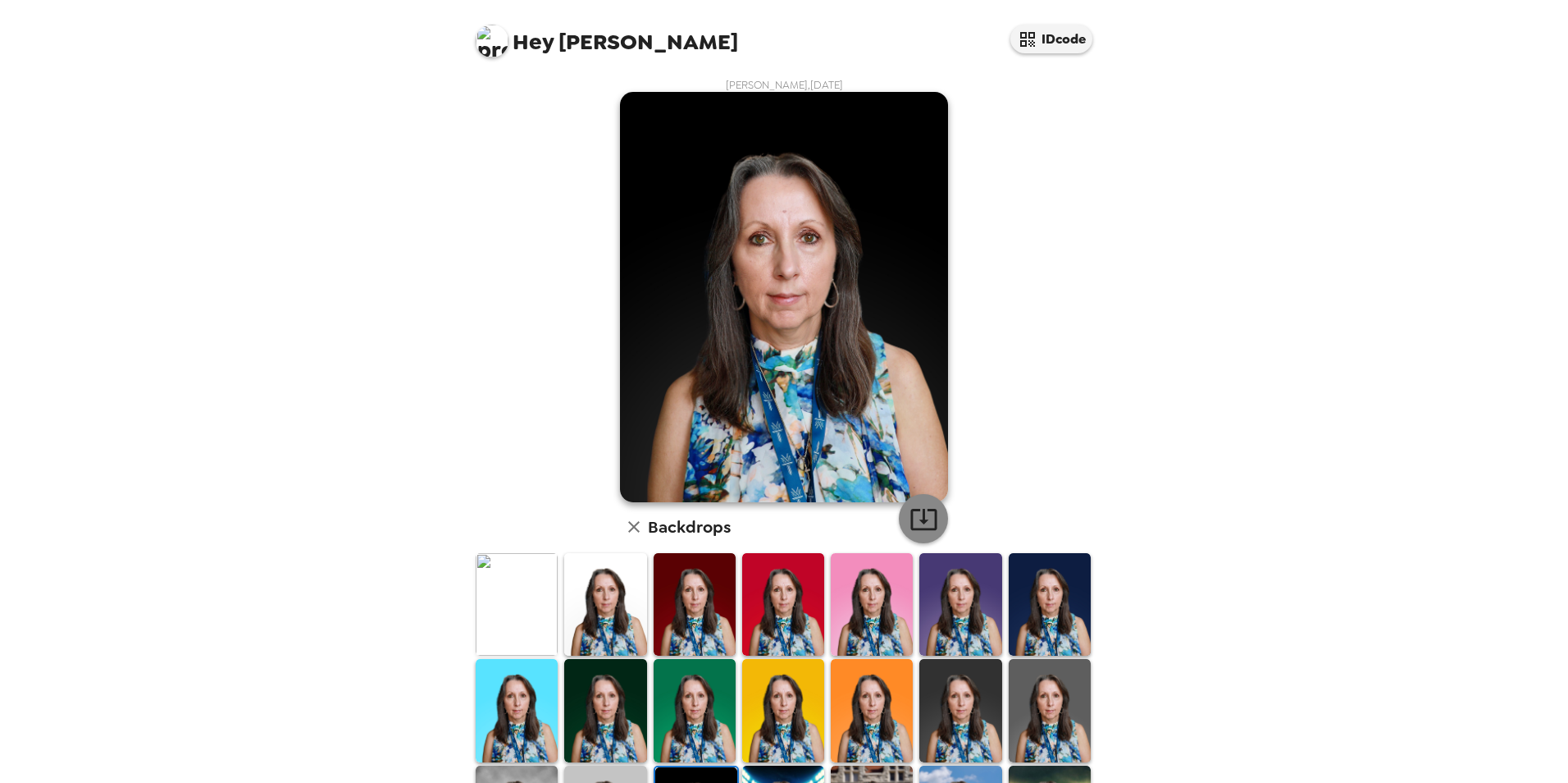
click at [918, 522] on icon "button" at bounding box center [923, 519] width 27 height 21
